Goal: Communication & Community: Answer question/provide support

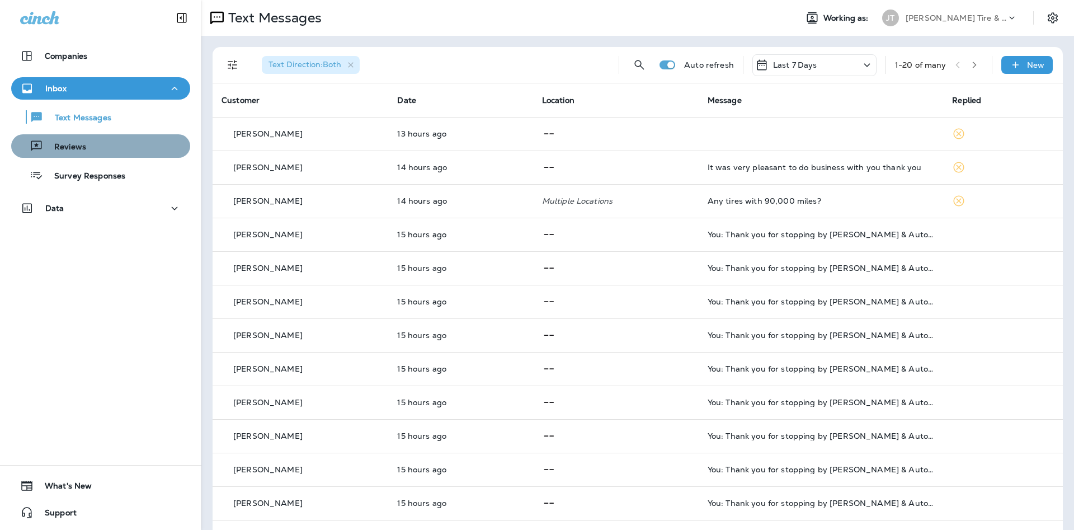
click at [144, 146] on div "Reviews" at bounding box center [101, 146] width 170 height 17
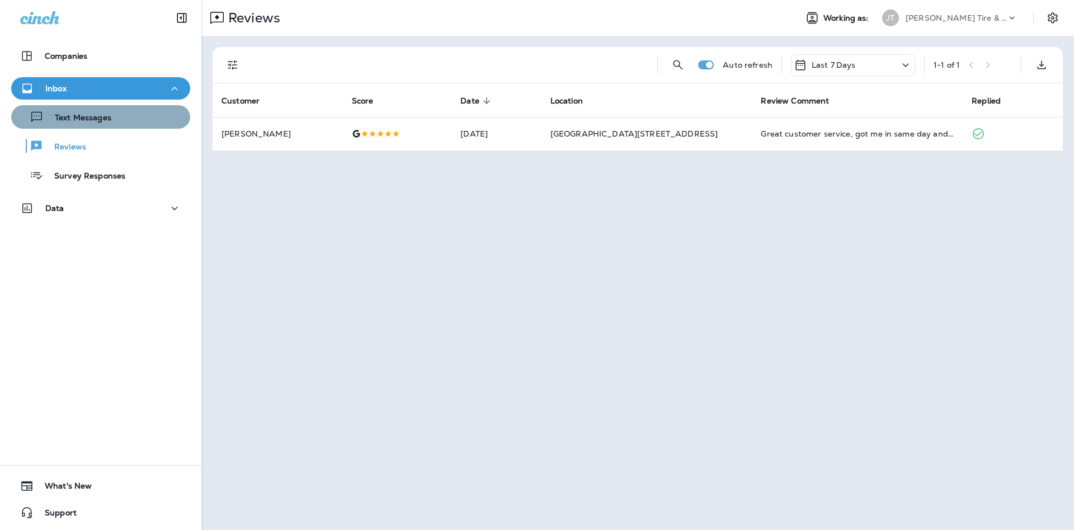
click at [154, 116] on div "Text Messages" at bounding box center [101, 117] width 170 height 17
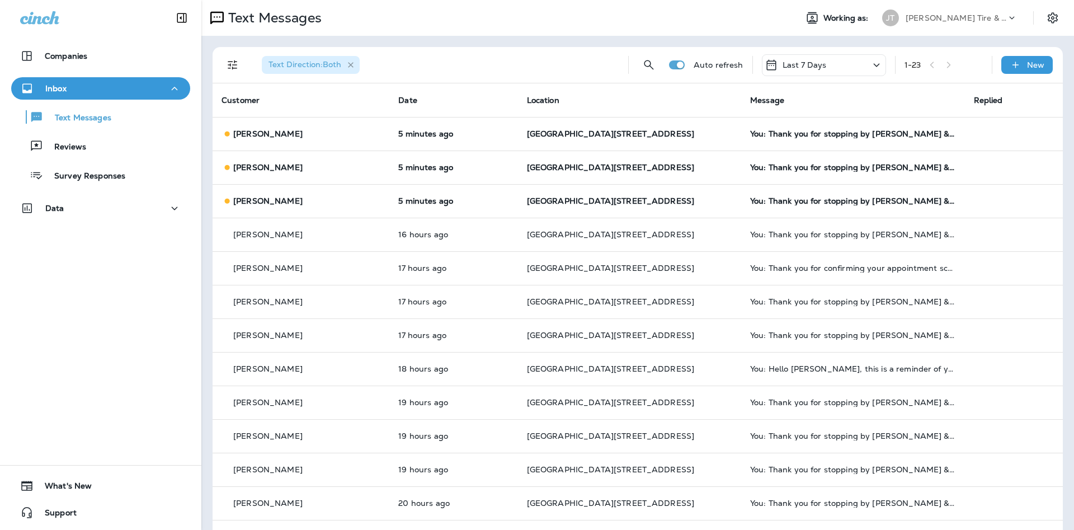
click at [348, 64] on icon "button" at bounding box center [351, 65] width 10 height 10
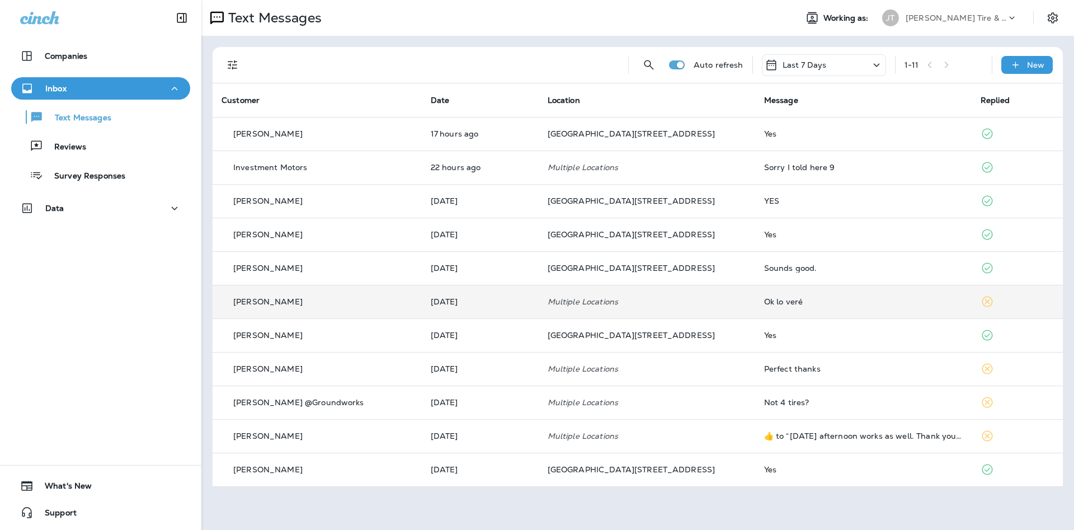
click at [789, 297] on div "Ok lo veré" at bounding box center [863, 301] width 199 height 9
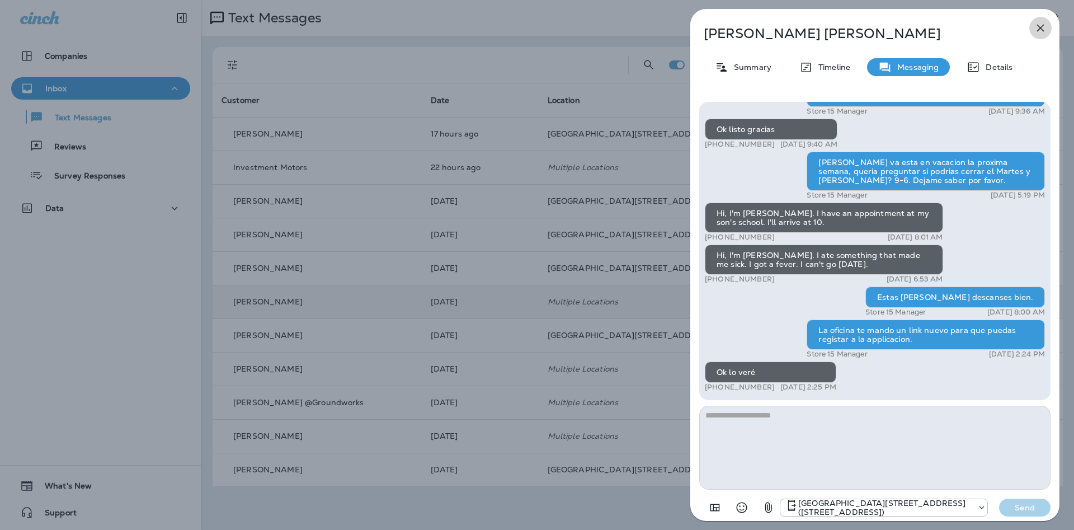
click at [1043, 27] on icon "button" at bounding box center [1040, 27] width 13 height 13
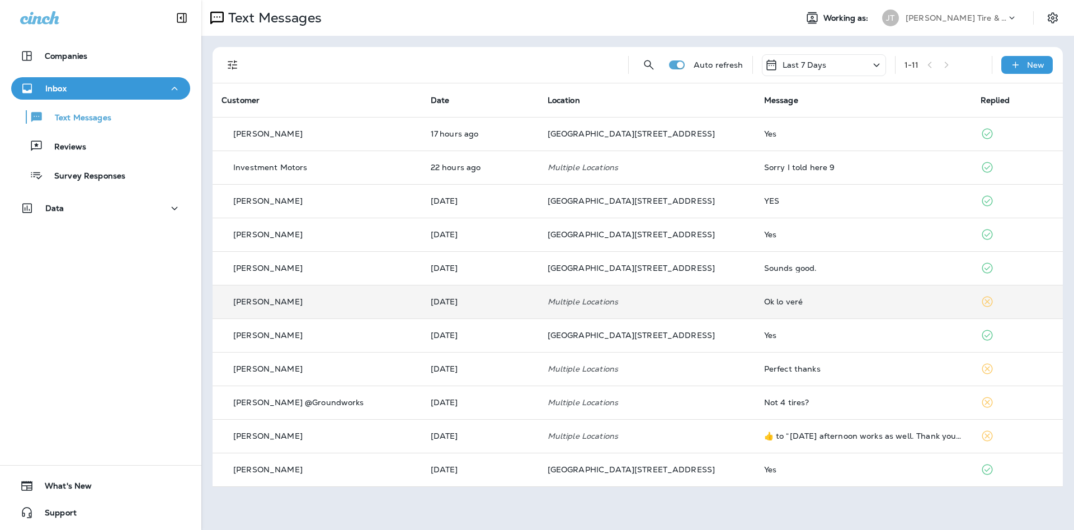
click at [755, 307] on td "Ok lo veré" at bounding box center [863, 302] width 216 height 34
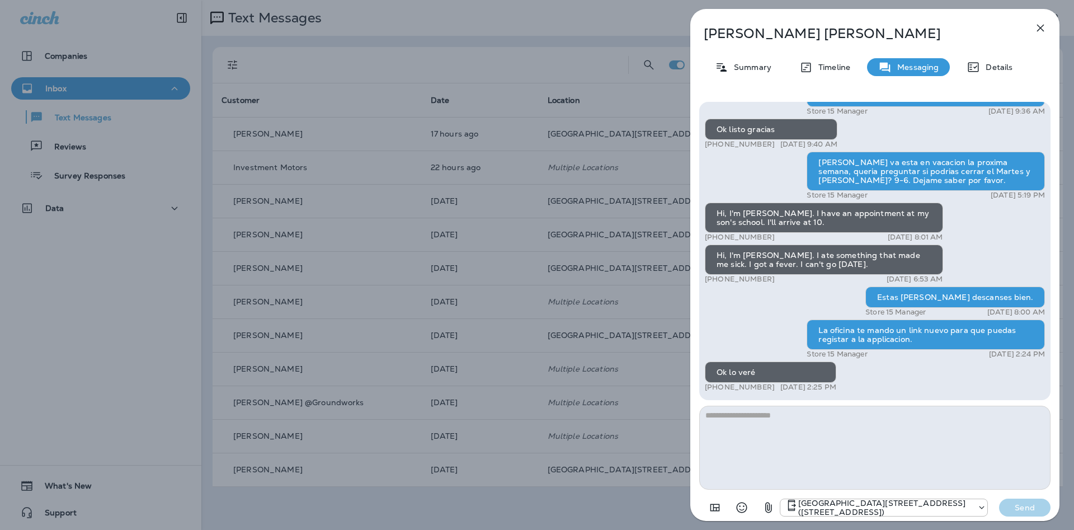
click at [785, 427] on textarea at bounding box center [874, 448] width 351 height 84
type textarea "*"
type textarea "**********"
click at [1025, 506] on p "Send" at bounding box center [1024, 507] width 47 height 10
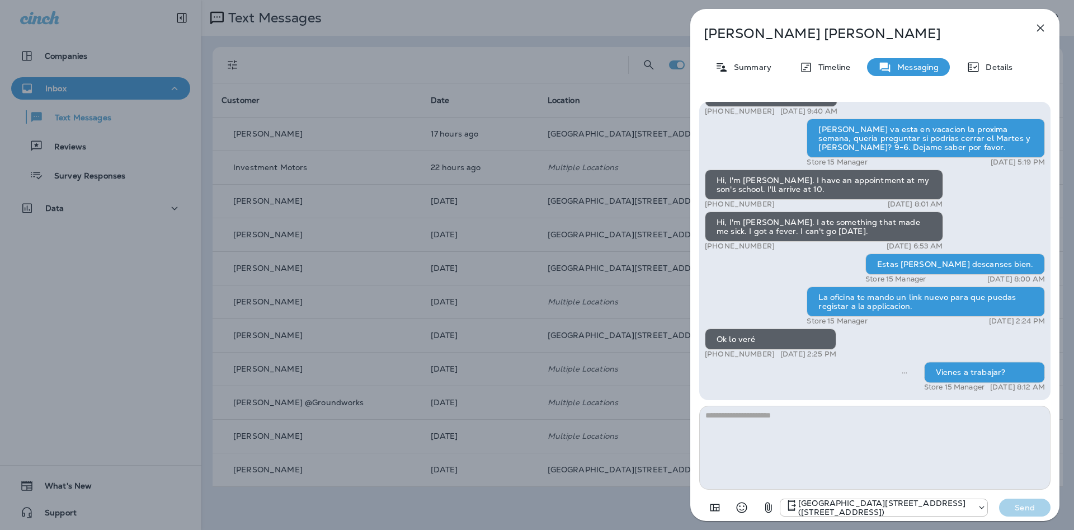
click at [1040, 26] on icon "button" at bounding box center [1040, 27] width 13 height 13
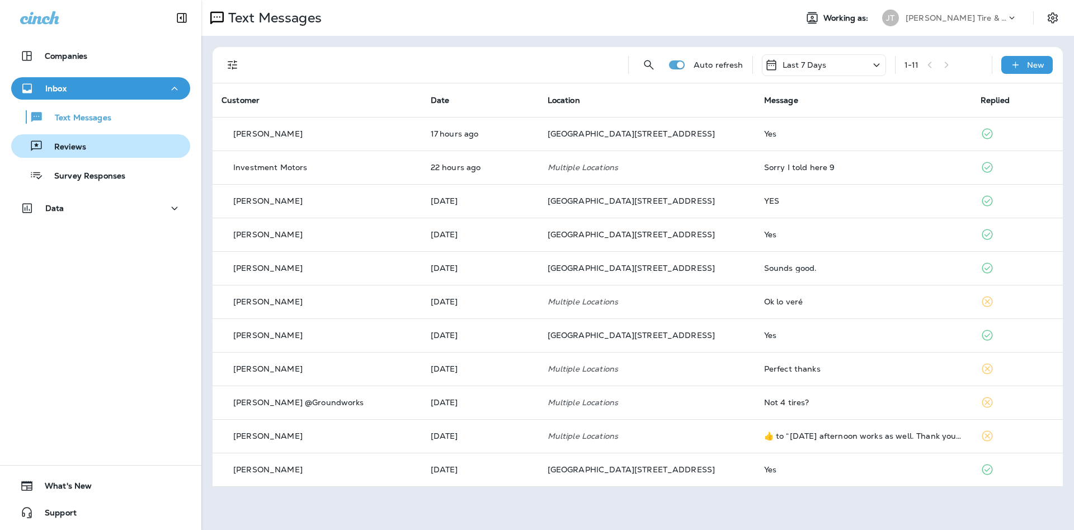
click at [129, 152] on div "Reviews" at bounding box center [101, 146] width 170 height 17
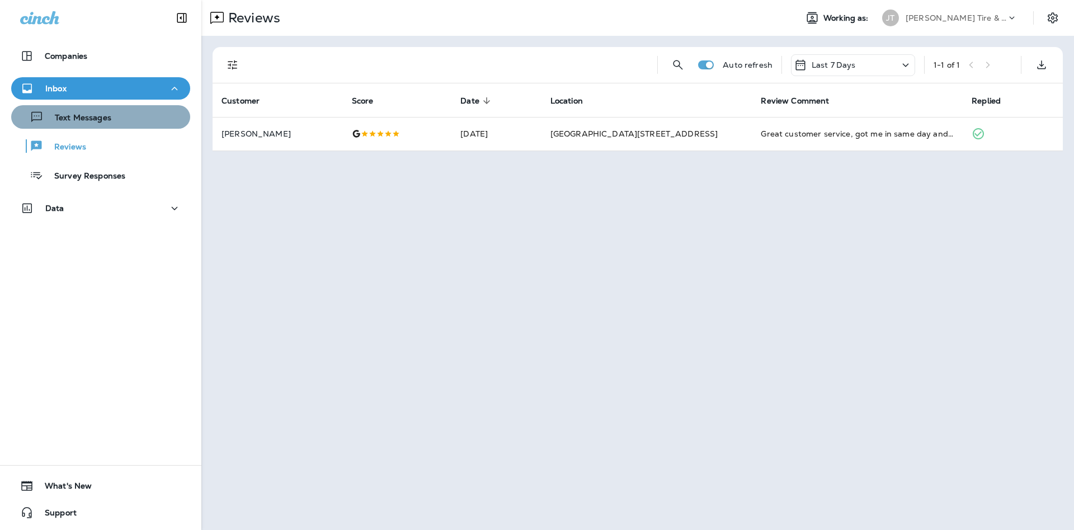
click at [135, 121] on div "Text Messages" at bounding box center [101, 117] width 170 height 17
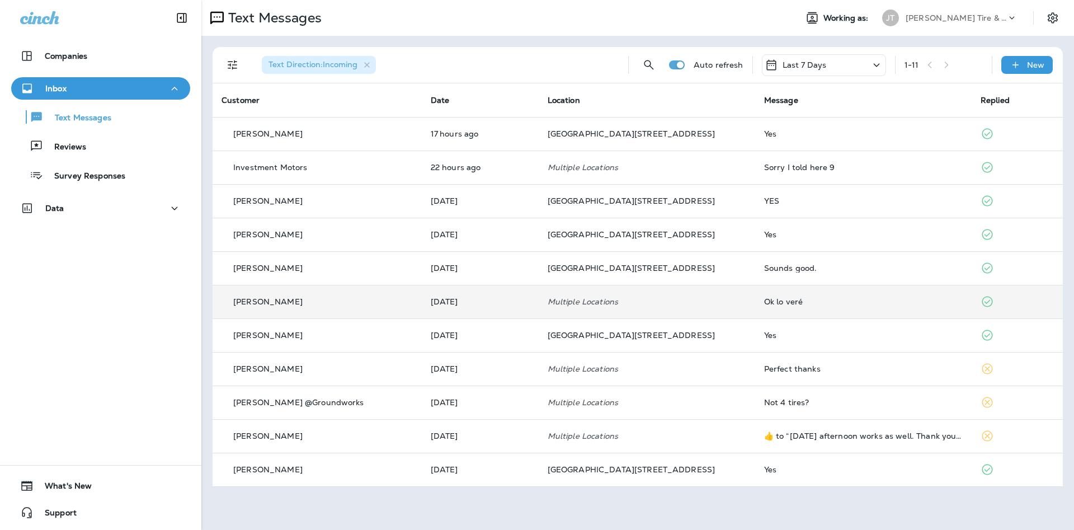
click at [636, 285] on td "Multiple Locations" at bounding box center [647, 302] width 216 height 34
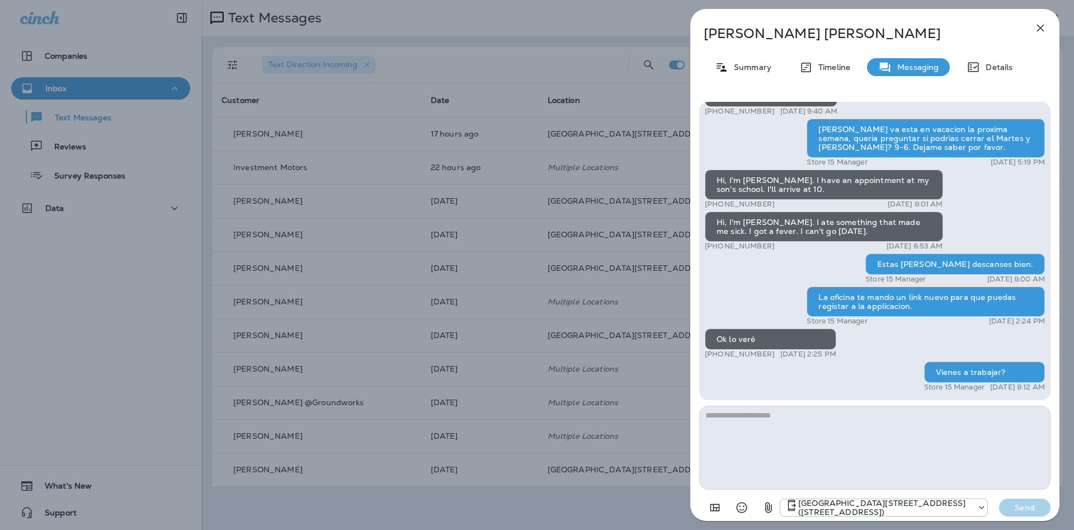
click at [1049, 30] on button "button" at bounding box center [1040, 28] width 22 height 22
